Goal: Transaction & Acquisition: Book appointment/travel/reservation

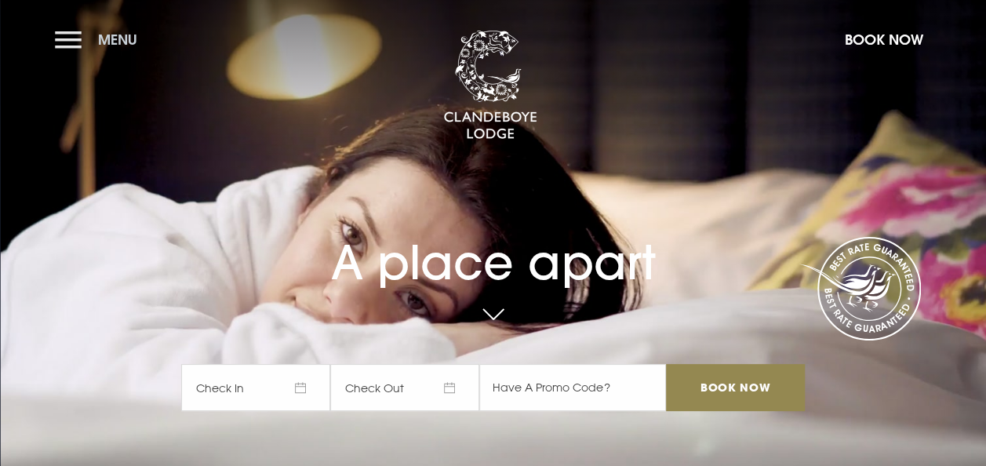
click at [87, 47] on button "Menu" at bounding box center [100, 40] width 90 height 34
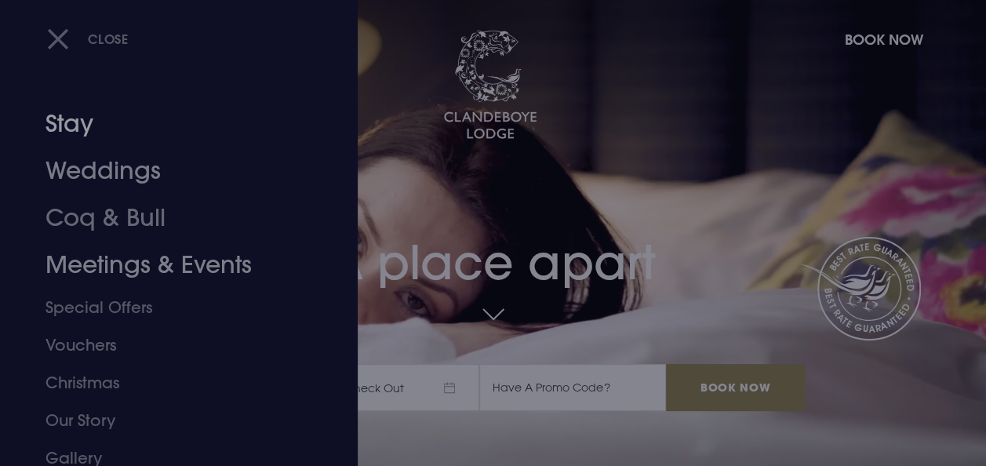
click at [85, 126] on link "Stay" at bounding box center [169, 123] width 246 height 47
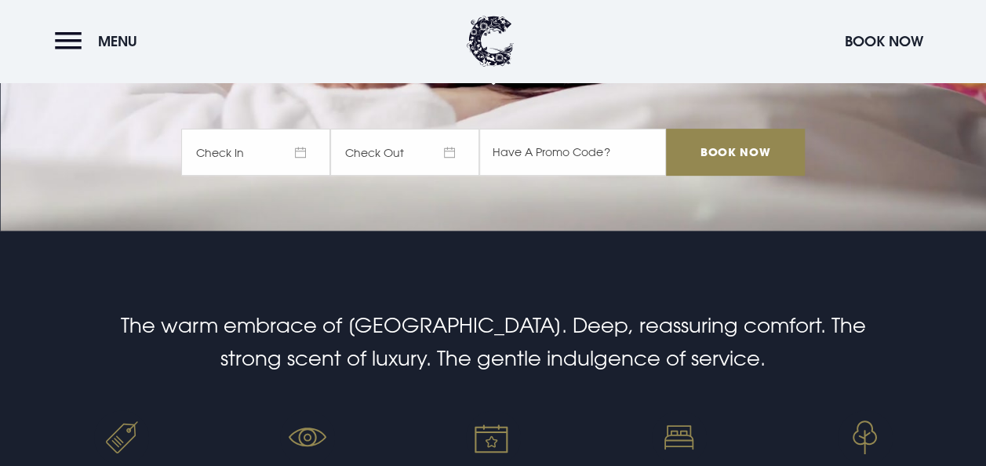
click at [297, 162] on span "Check In" at bounding box center [255, 152] width 149 height 47
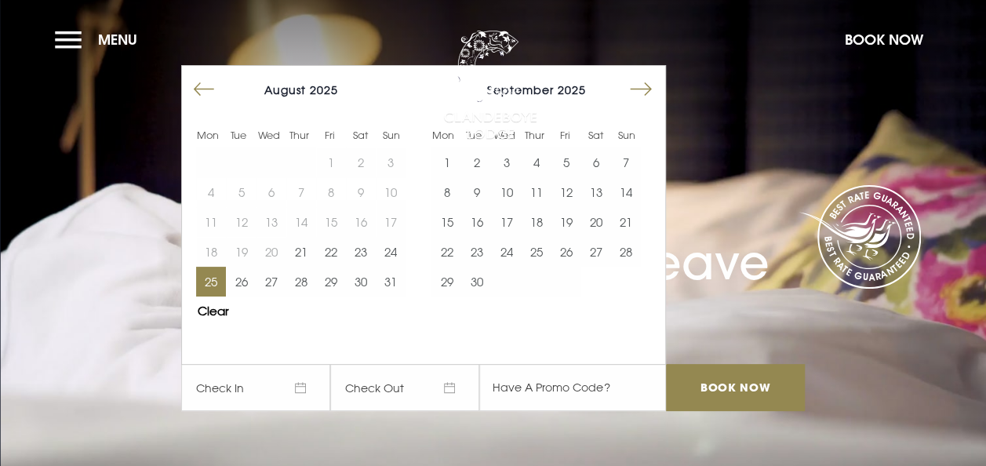
click at [220, 278] on button "25" at bounding box center [211, 282] width 30 height 30
click at [249, 287] on button "26" at bounding box center [241, 282] width 30 height 30
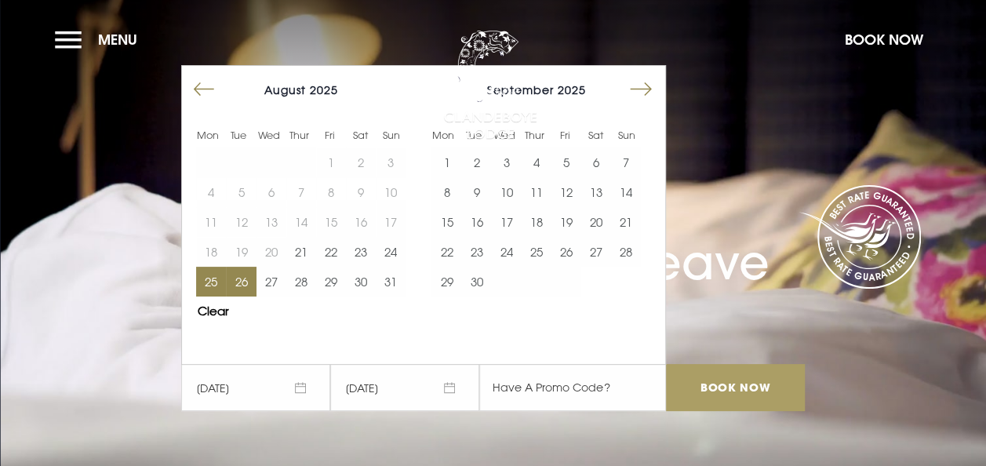
click at [725, 399] on input "Book Now" at bounding box center [735, 387] width 138 height 47
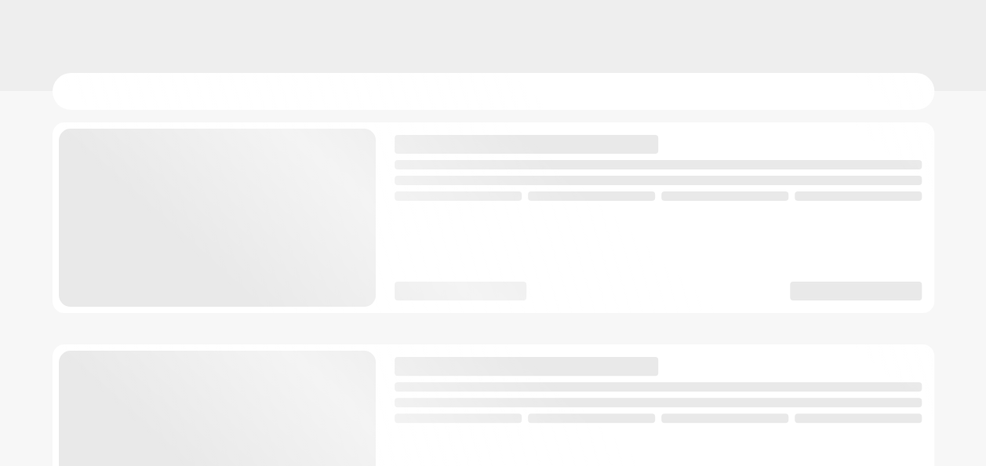
scroll to position [78, 0]
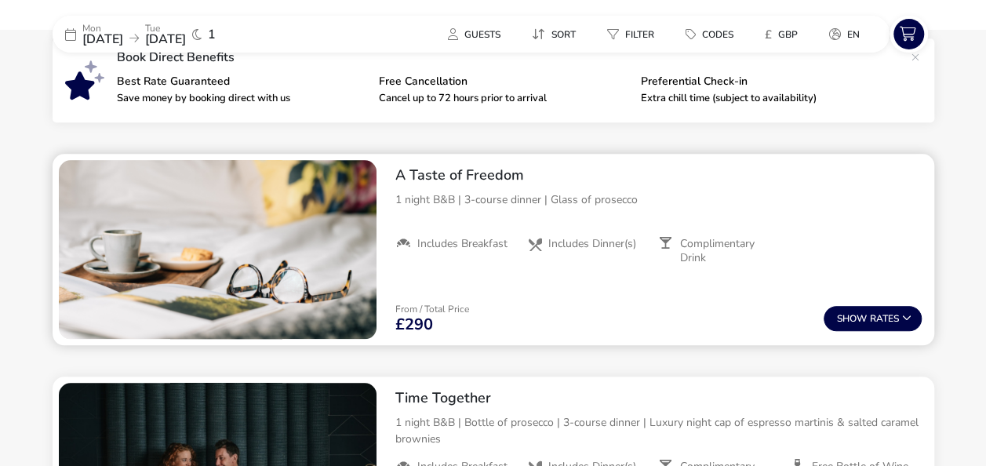
scroll to position [599, 0]
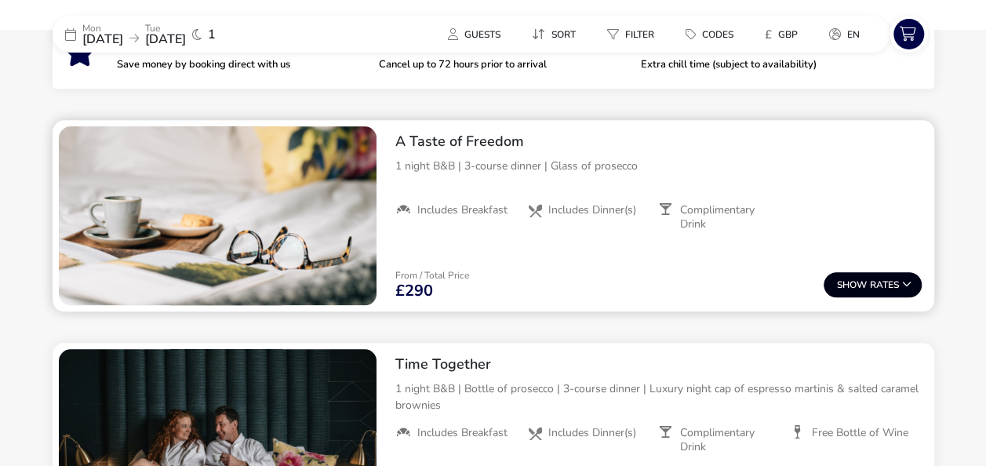
click at [832, 290] on button "Show Rates" at bounding box center [873, 284] width 98 height 25
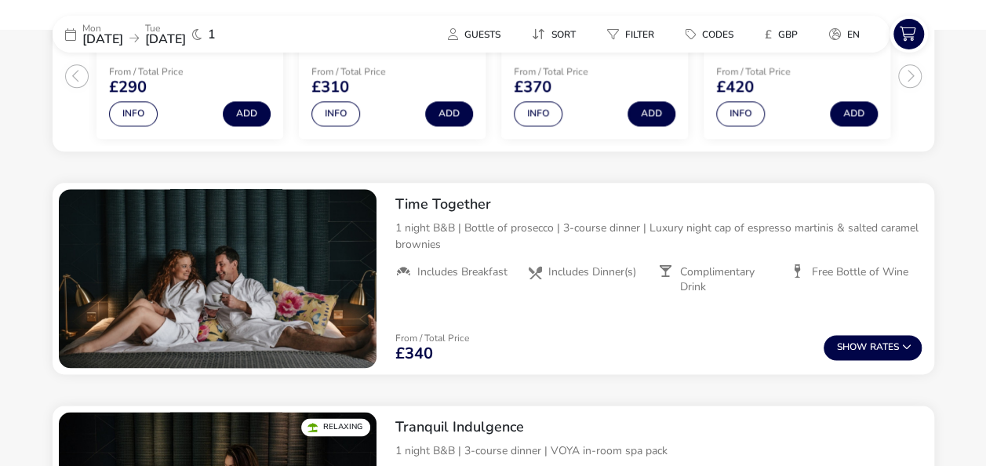
scroll to position [923, 0]
